Goal: Information Seeking & Learning: Learn about a topic

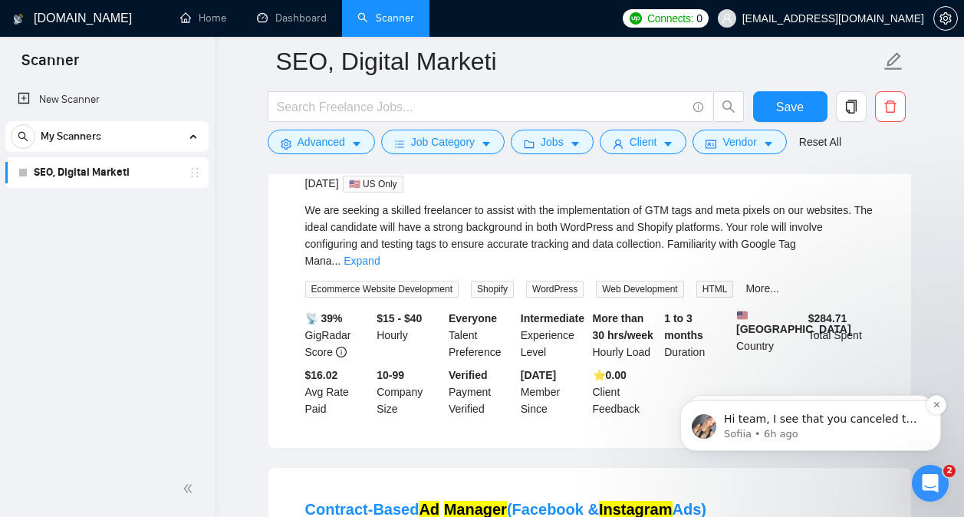
scroll to position [2, 0]
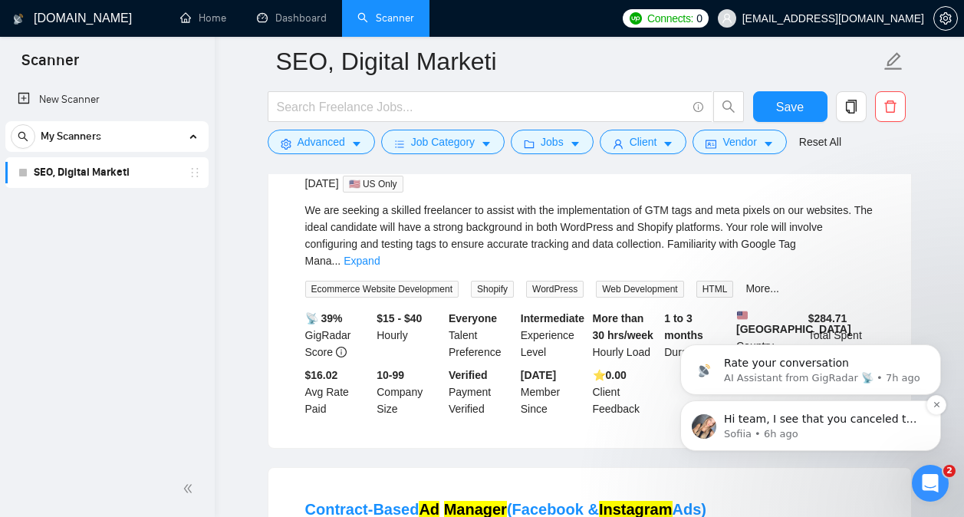
click at [781, 416] on p "Hi team, I see that you canceled the upcoming meeting. Would you like to resche…" at bounding box center [823, 419] width 198 height 15
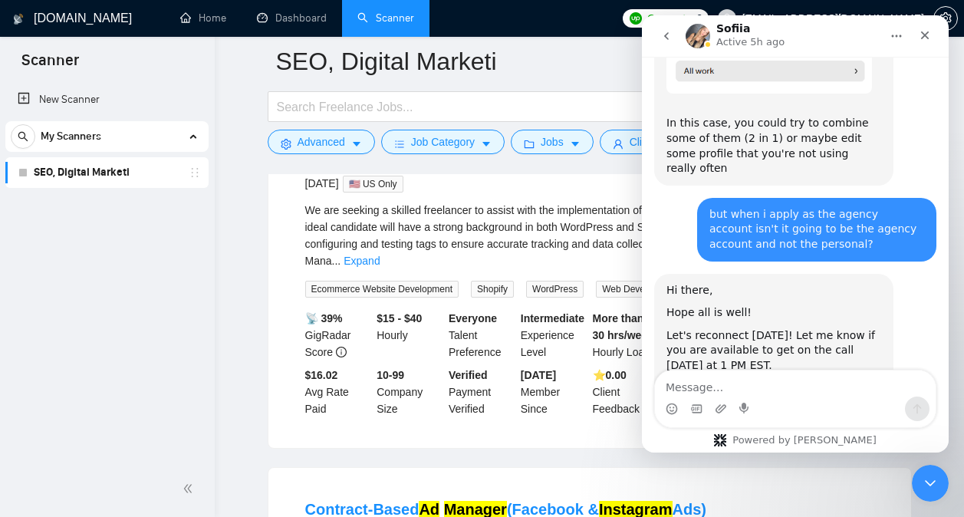
scroll to position [14538, 0]
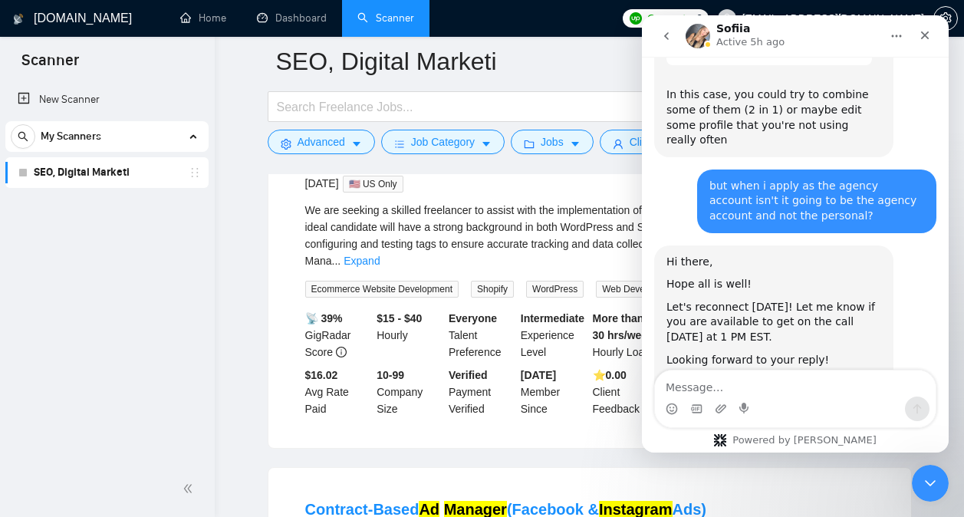
click at [767, 389] on textarea "Message…" at bounding box center [795, 383] width 281 height 26
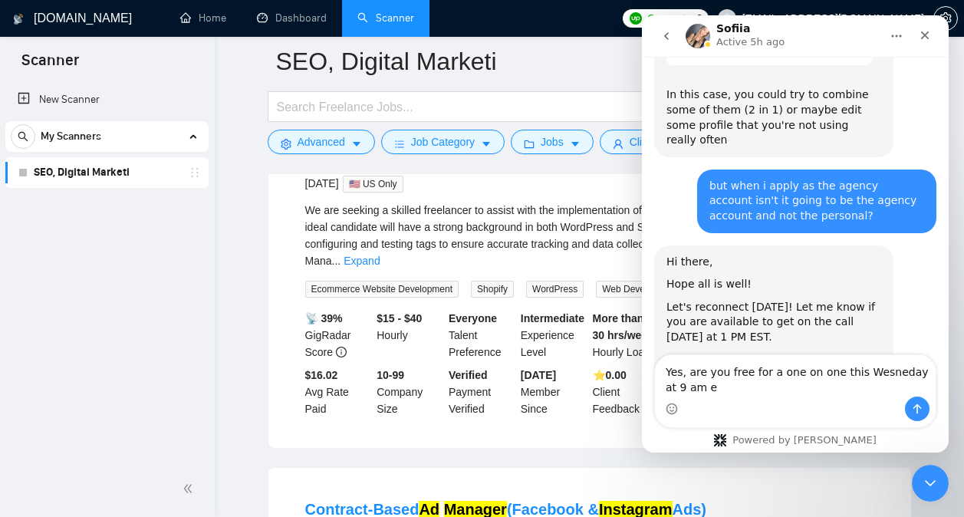
scroll to position [14553, 0]
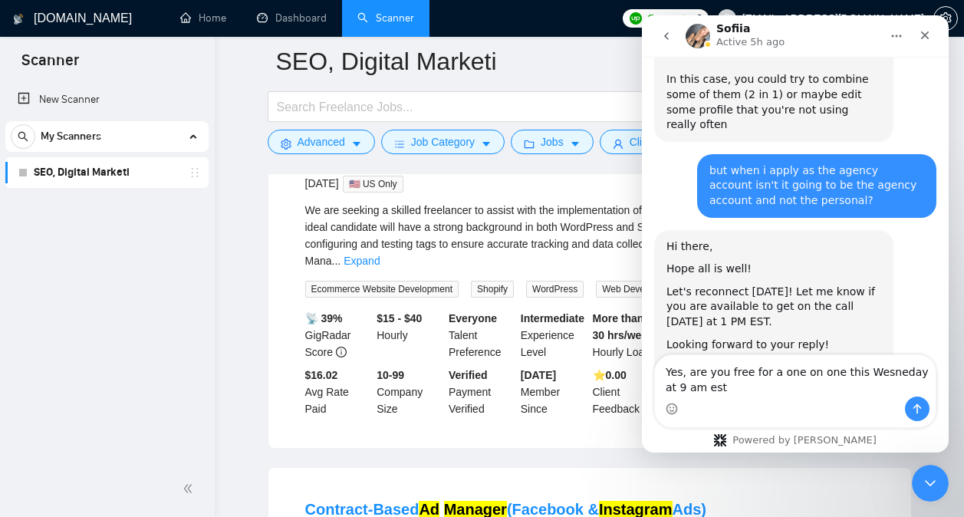
type textarea "Yes, are you free for a one on one this Wesneday at 9 am est?"
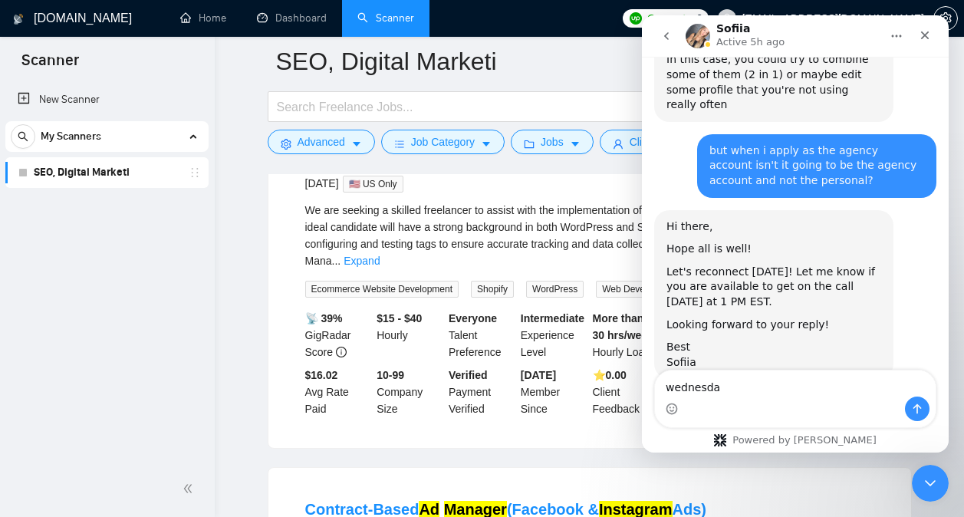
type textarea "[DATE]"
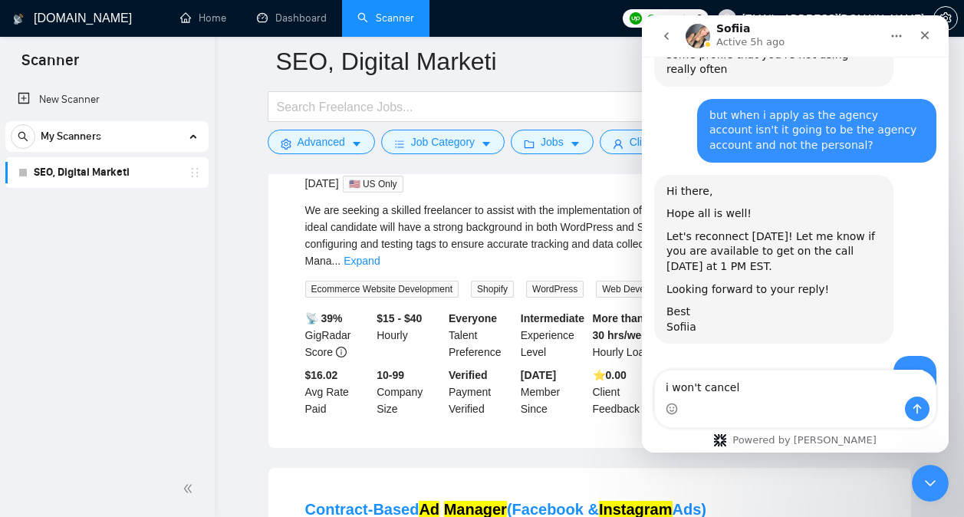
type textarea "i won't cancel"
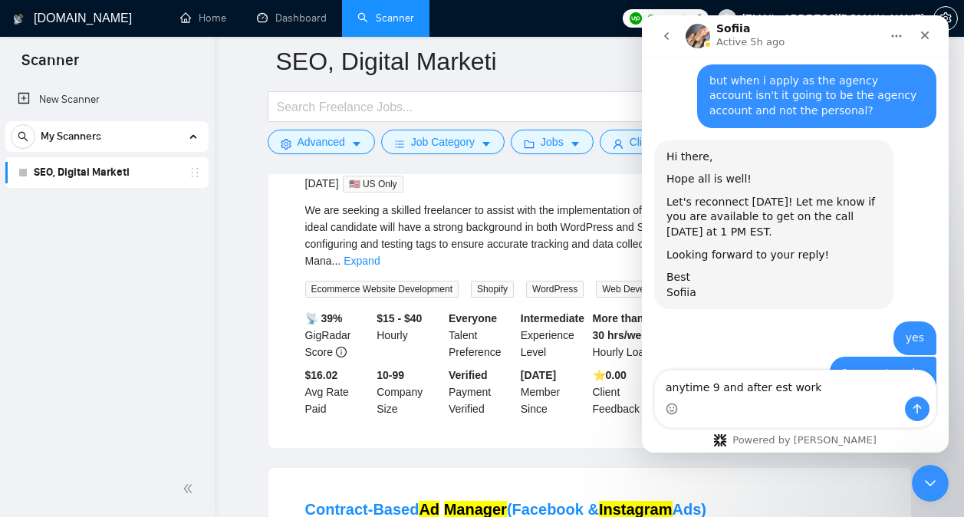
type textarea "anytime 9 and after est works"
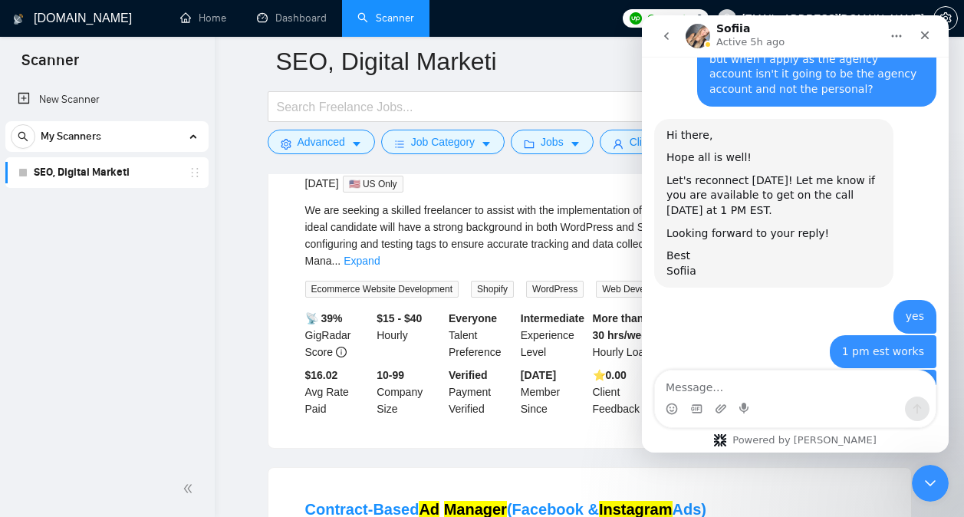
scroll to position [14678, 0]
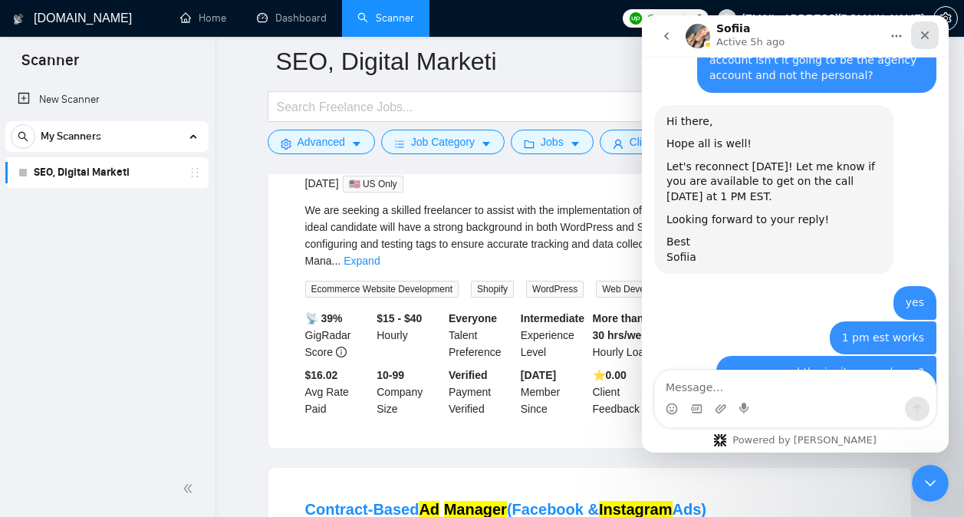
click at [928, 38] on icon "Close" at bounding box center [924, 35] width 12 height 12
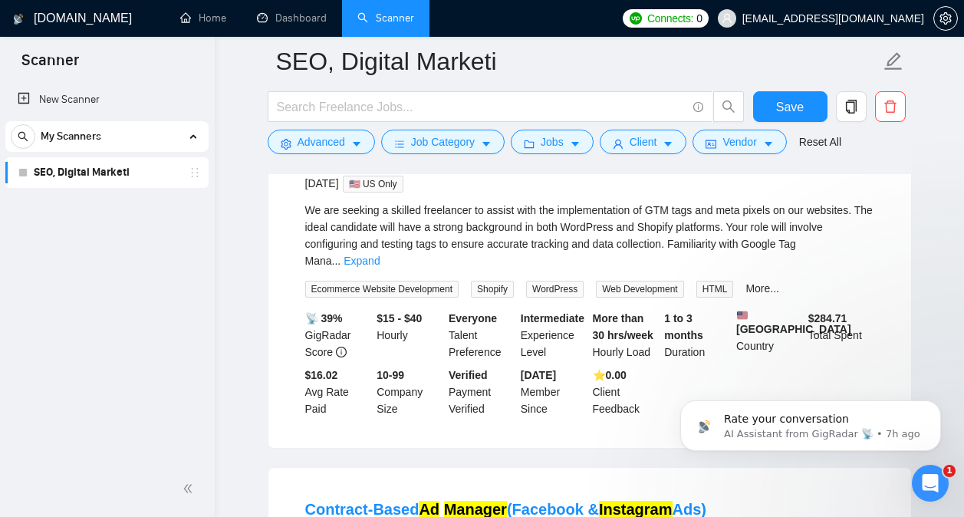
scroll to position [0, 0]
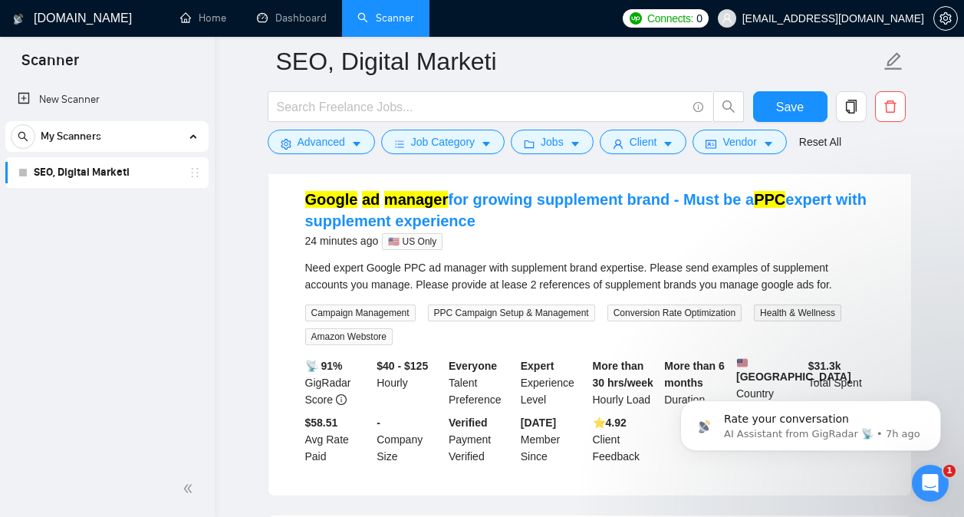
scroll to position [161, 0]
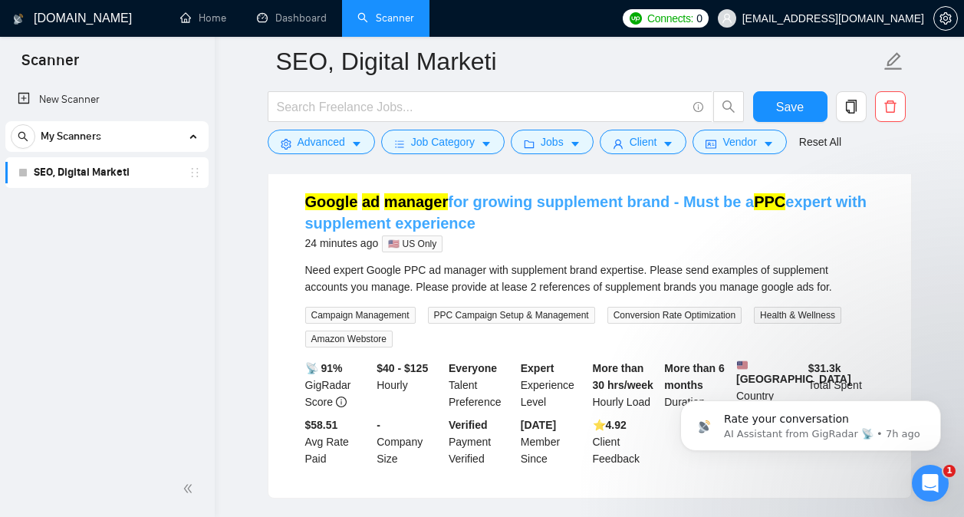
click at [543, 206] on link "Google ad manager for growing supplement brand - Must be a PPC expert with supp…" at bounding box center [585, 212] width 561 height 38
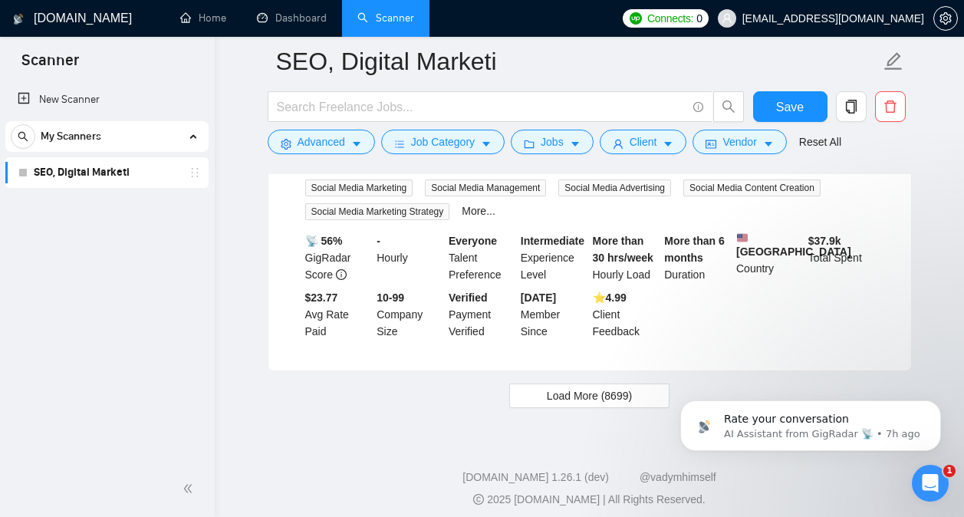
scroll to position [3384, 0]
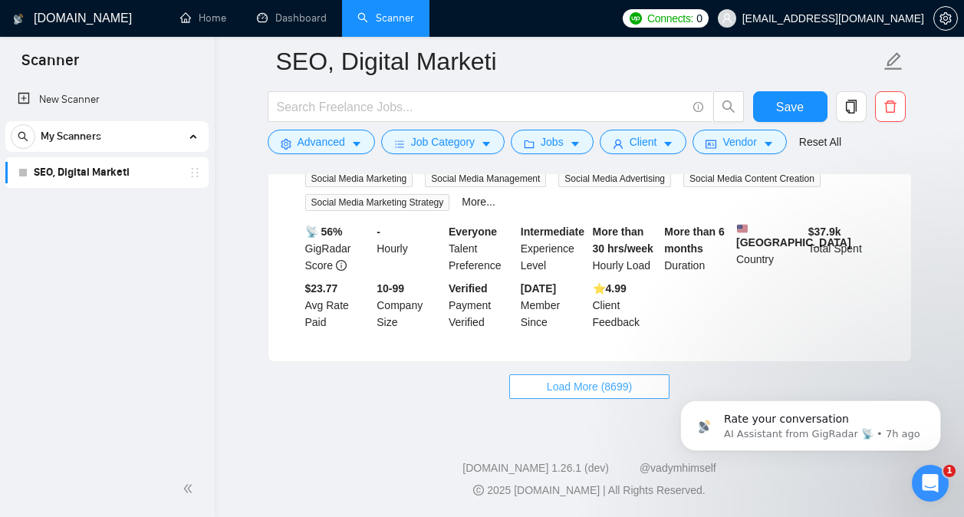
click at [586, 392] on span "Load More (8699)" at bounding box center [589, 386] width 85 height 17
click at [918, 477] on div "Open Intercom Messenger" at bounding box center [927, 480] width 51 height 51
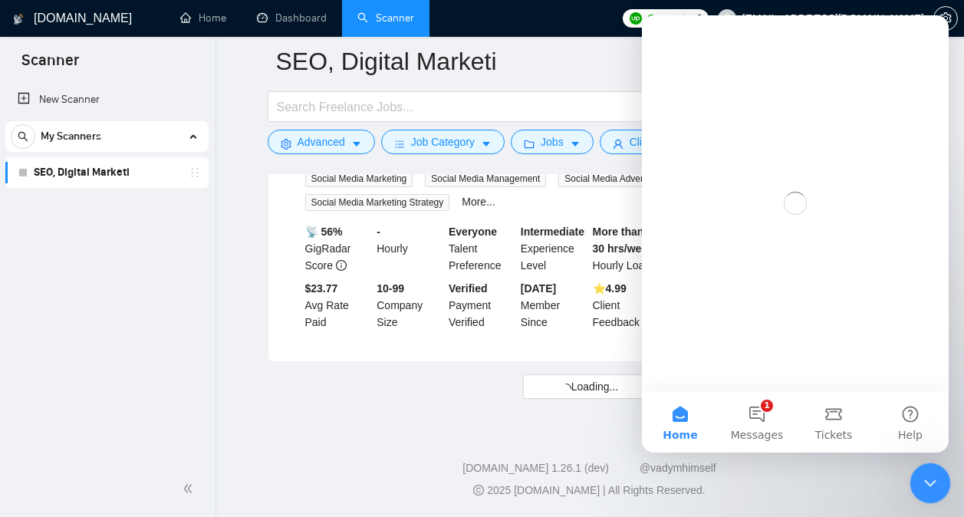
scroll to position [0, 0]
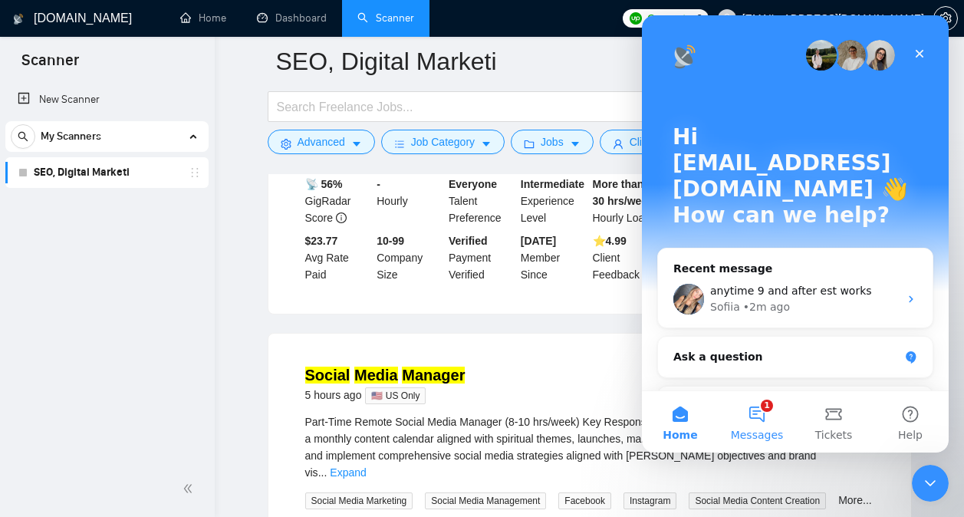
click at [763, 409] on button "1 Messages" at bounding box center [756, 421] width 77 height 61
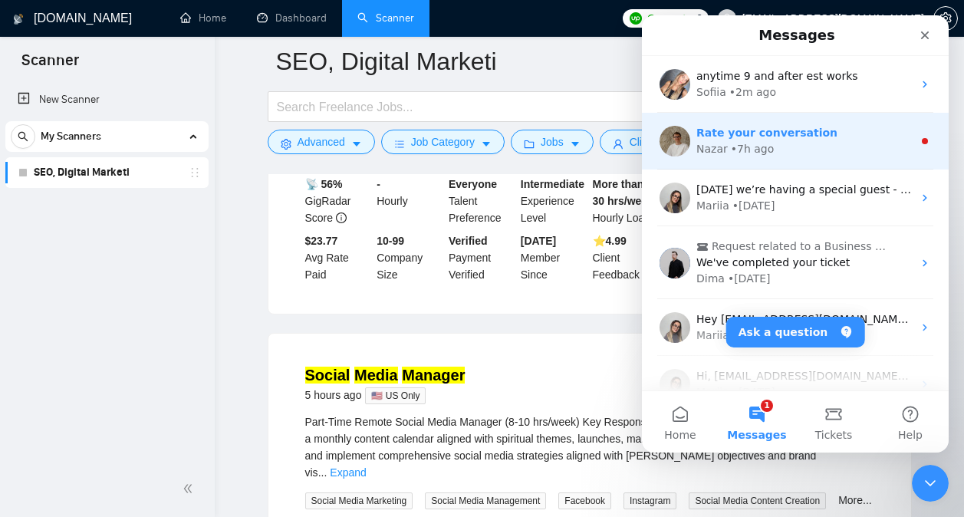
click at [806, 161] on div "Rate your conversation Nazar • 7h ago" at bounding box center [795, 141] width 307 height 57
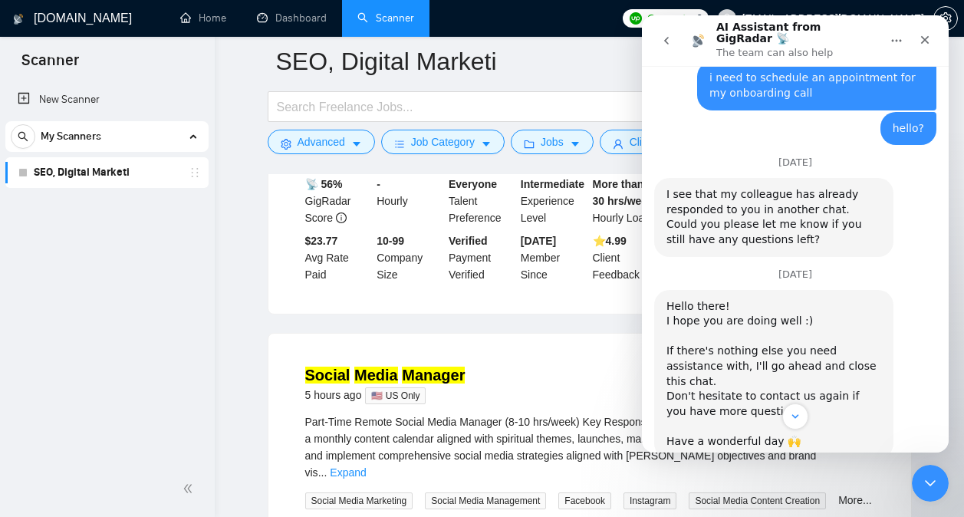
scroll to position [1295, 0]
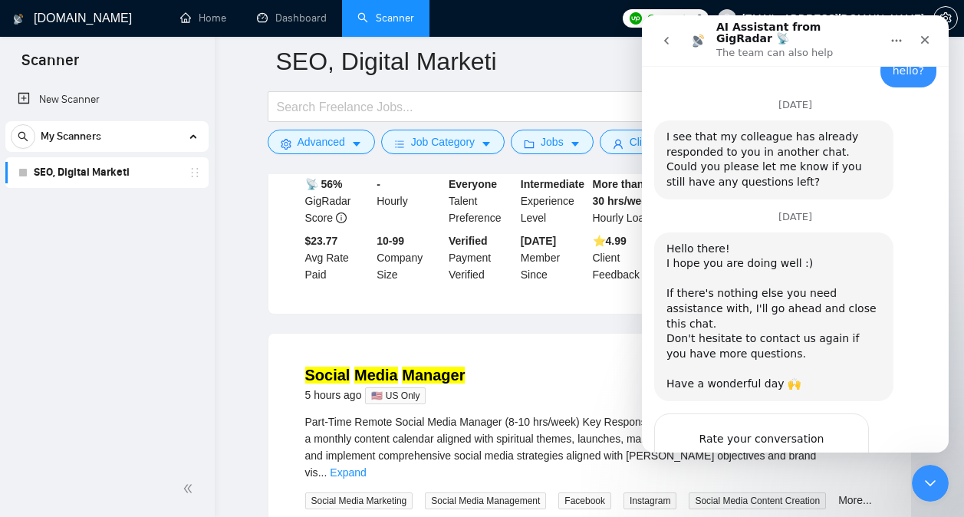
click at [836, 455] on span "Amazing" at bounding box center [833, 469] width 28 height 28
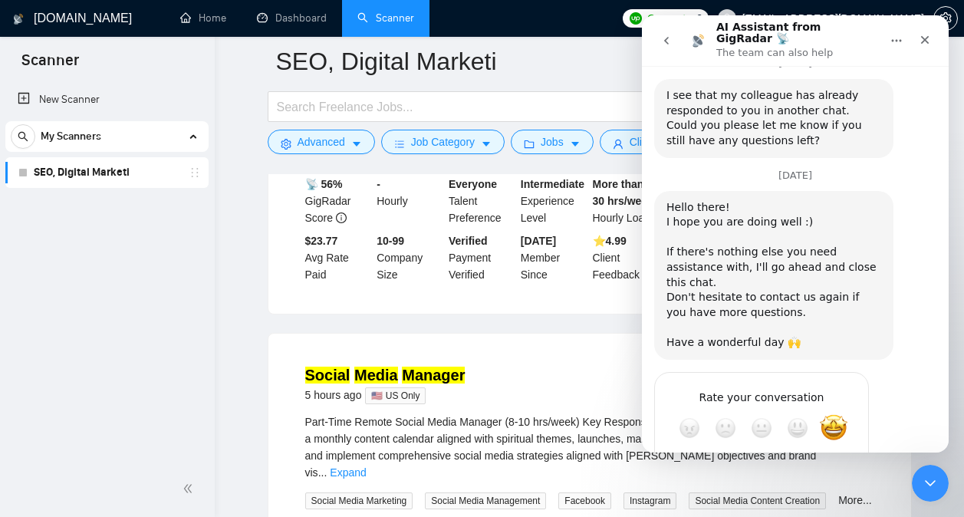
click at [837, 468] on div "Submit" at bounding box center [841, 483] width 31 height 31
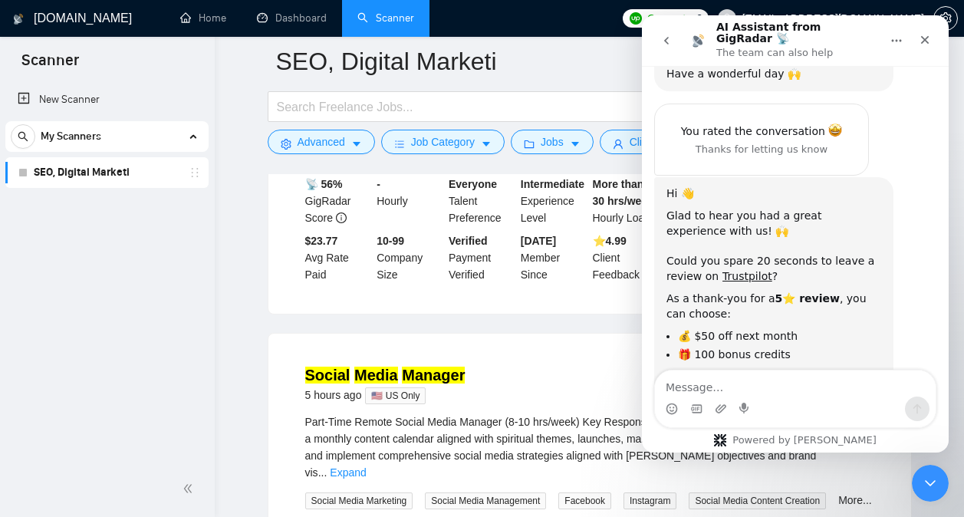
scroll to position [1608, 0]
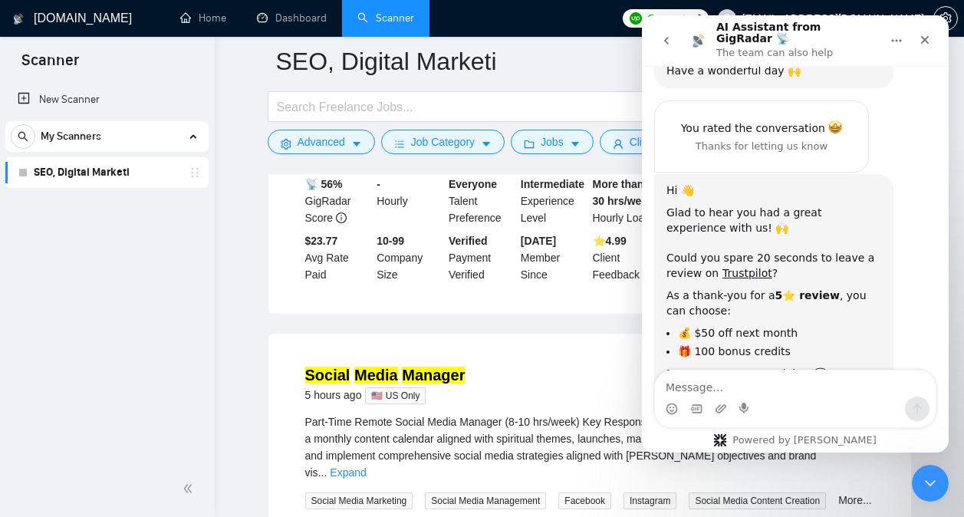
click at [666, 42] on button "go back" at bounding box center [666, 40] width 29 height 29
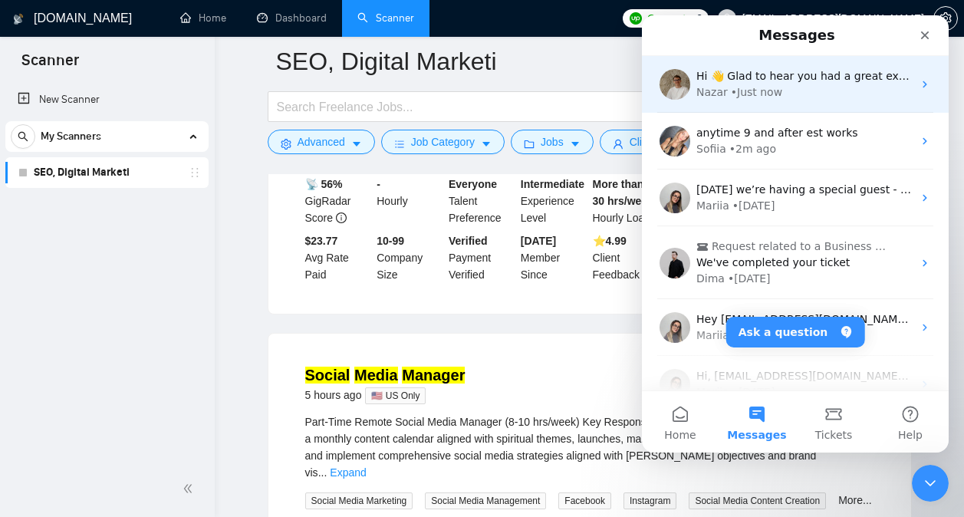
click at [789, 84] on div "Nazar • Just now" at bounding box center [804, 92] width 216 height 16
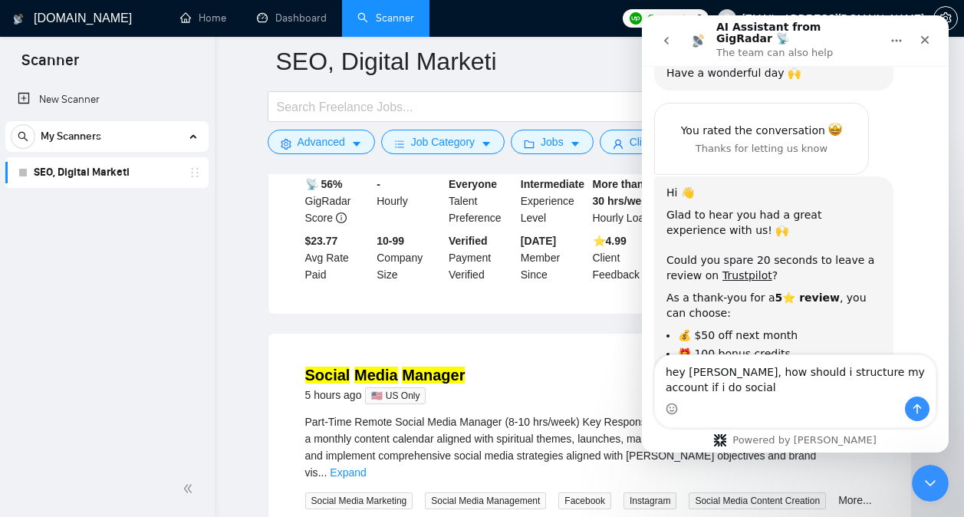
scroll to position [1624, 0]
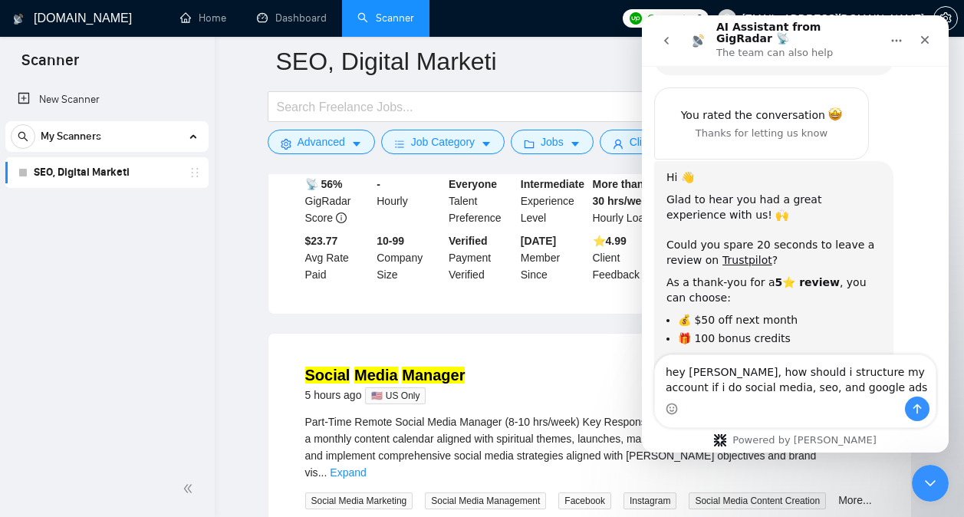
type textarea "hey nazar, how should i structure my account if i do social media, seo, and goo…"
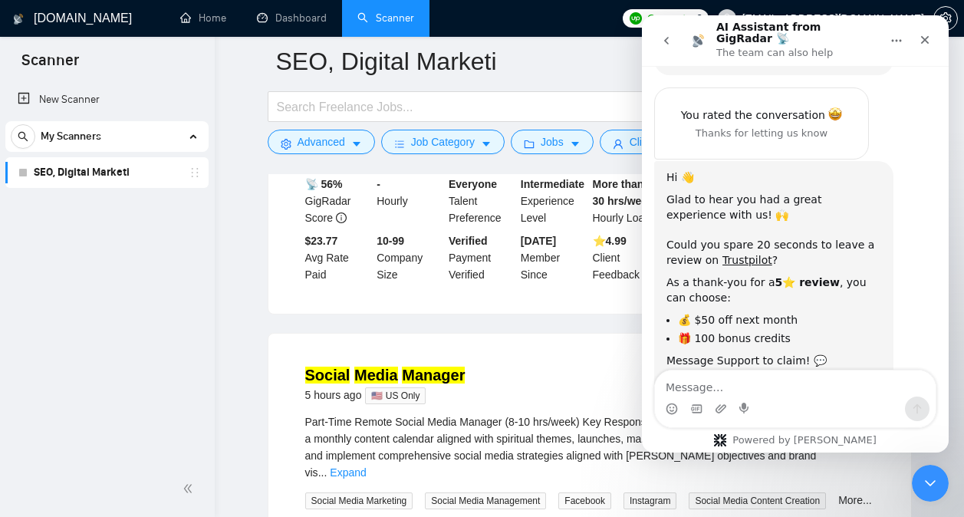
scroll to position [1669, 0]
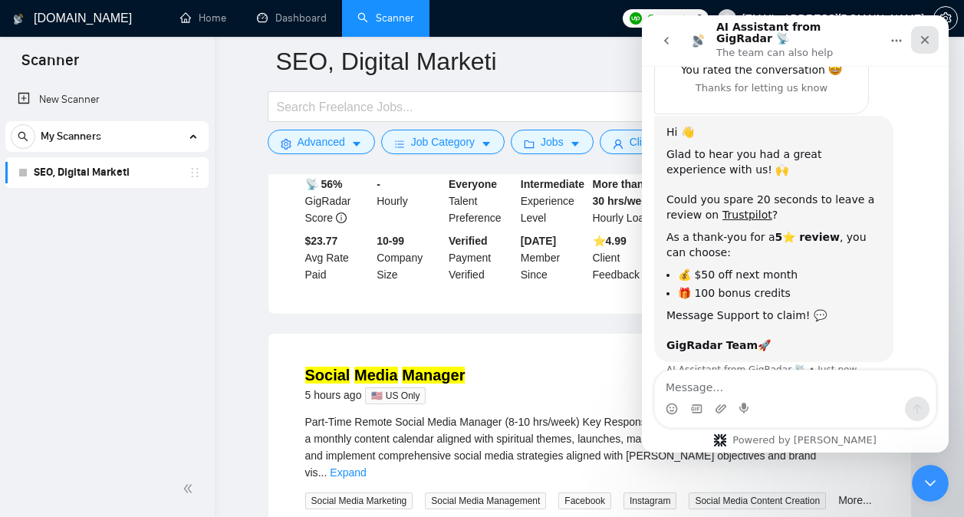
click at [923, 41] on div "Close" at bounding box center [925, 40] width 28 height 28
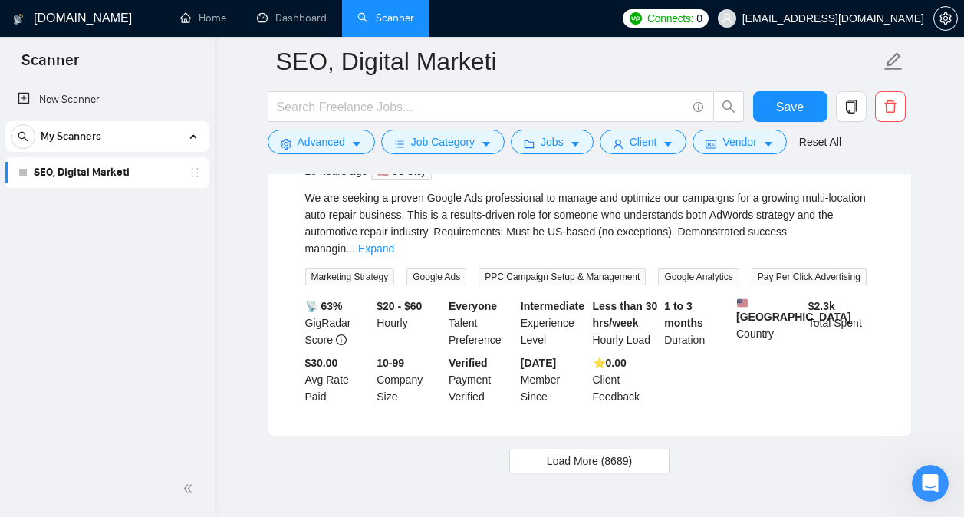
scroll to position [6722, 0]
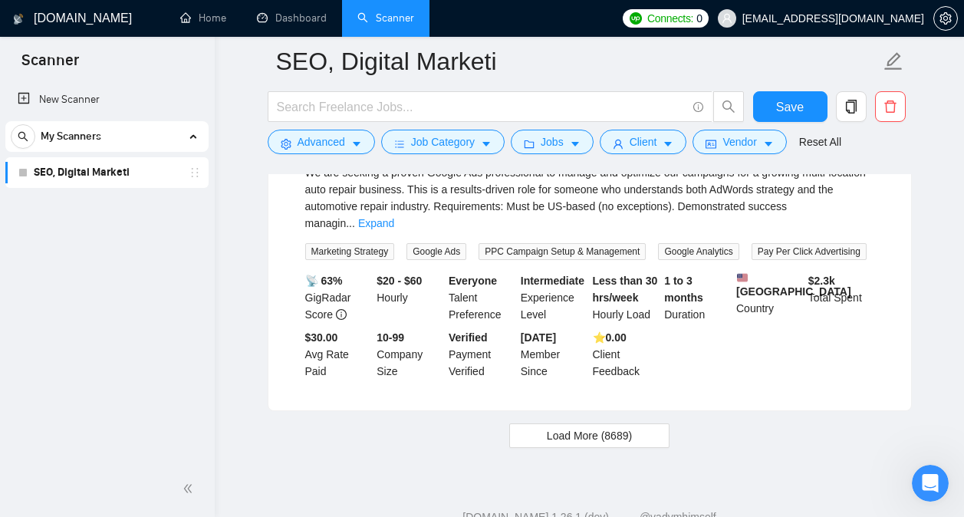
click at [570, 427] on span "Load More (8689)" at bounding box center [589, 435] width 85 height 17
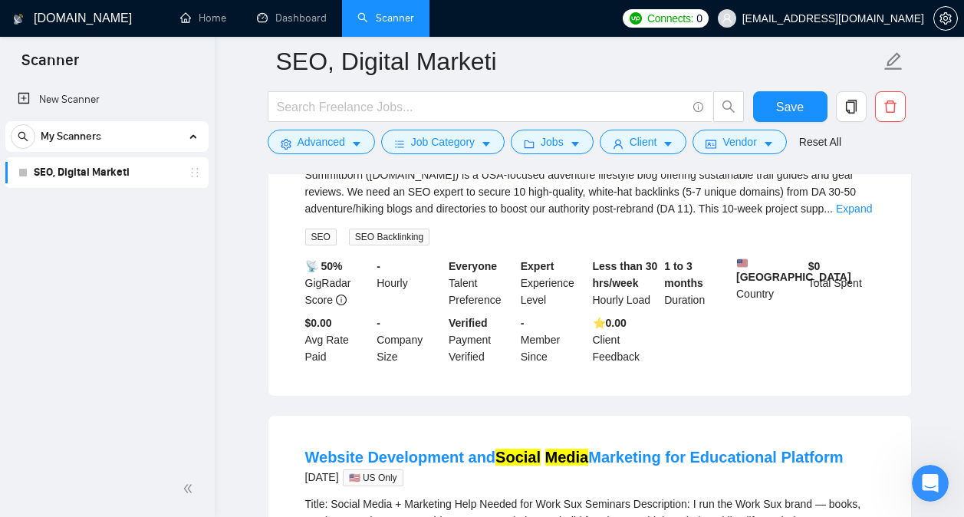
scroll to position [10181, 0]
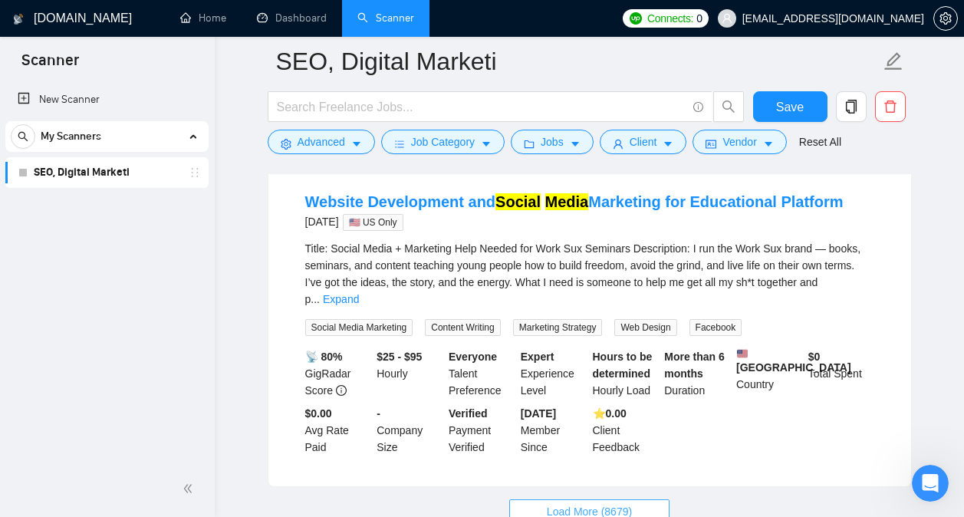
click at [592, 503] on span "Load More (8679)" at bounding box center [589, 511] width 85 height 17
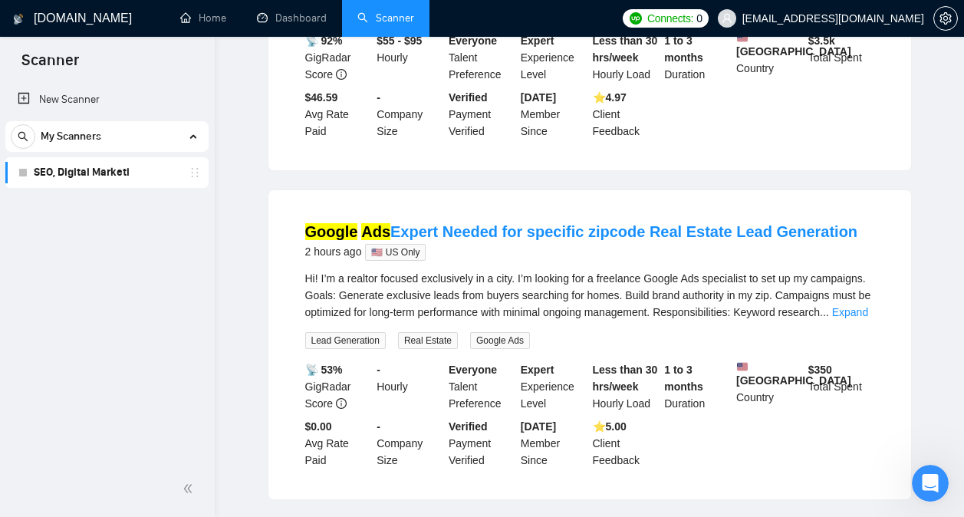
scroll to position [0, 0]
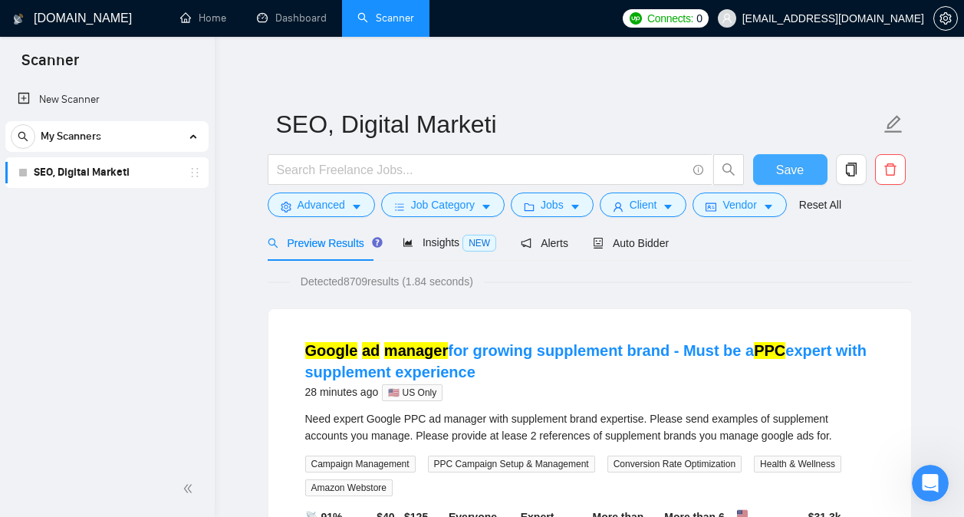
click at [796, 174] on span "Save" at bounding box center [790, 169] width 28 height 19
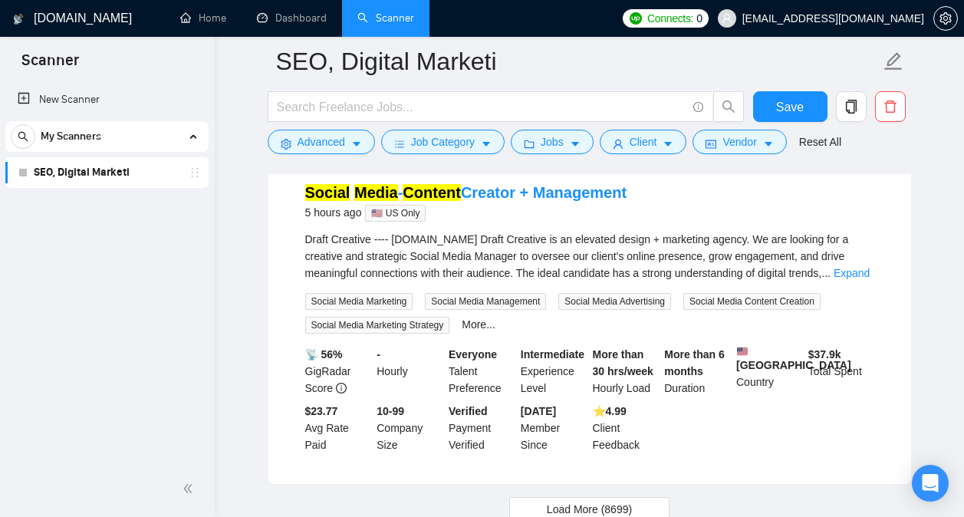
scroll to position [3384, 0]
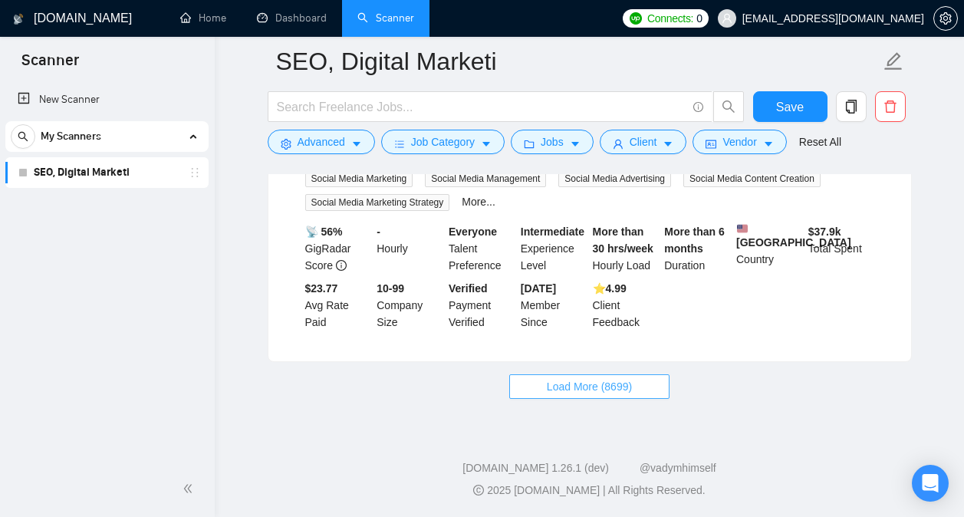
click at [563, 384] on span "Load More (8699)" at bounding box center [589, 386] width 85 height 17
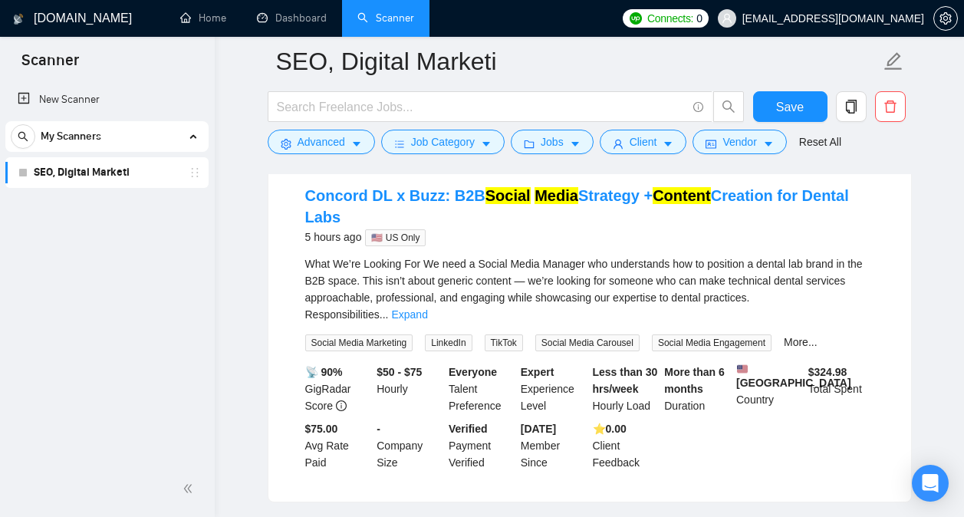
scroll to position [3908, 0]
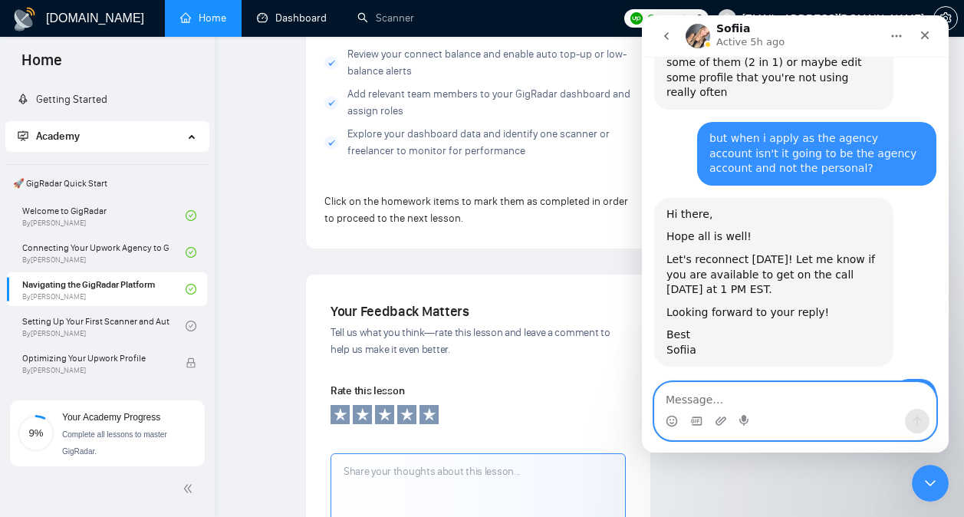
scroll to position [17478, 0]
